Goal: Check status: Check status

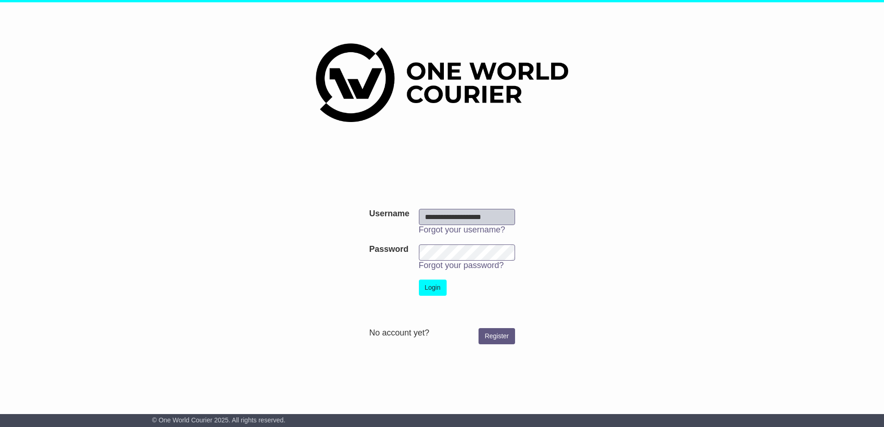
click at [497, 216] on input "**********" at bounding box center [467, 217] width 96 height 16
type input "**********"
click at [432, 293] on button "Login" at bounding box center [433, 288] width 28 height 16
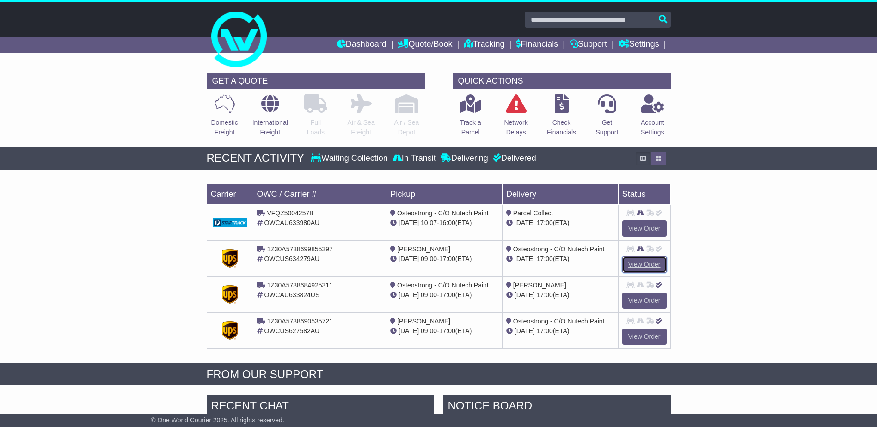
click at [645, 265] on link "View Order" at bounding box center [645, 265] width 44 height 16
